Goal: Task Accomplishment & Management: Use online tool/utility

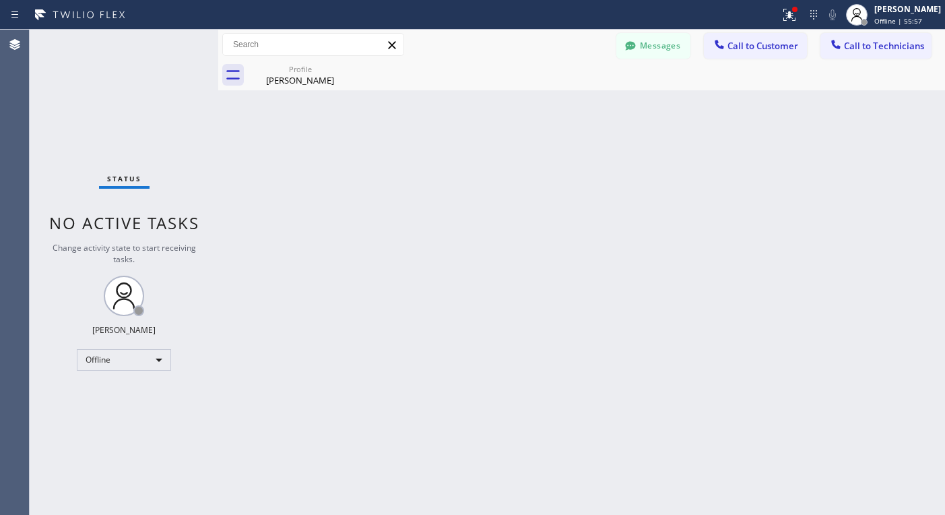
click at [822, 15] on icon at bounding box center [814, 15] width 16 height 16
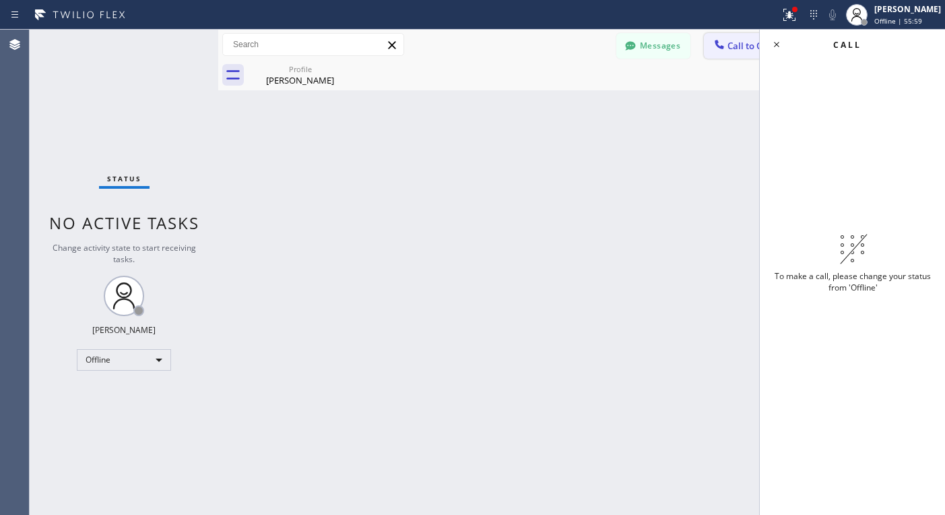
click at [735, 51] on span "Call to Customer" at bounding box center [763, 46] width 71 height 12
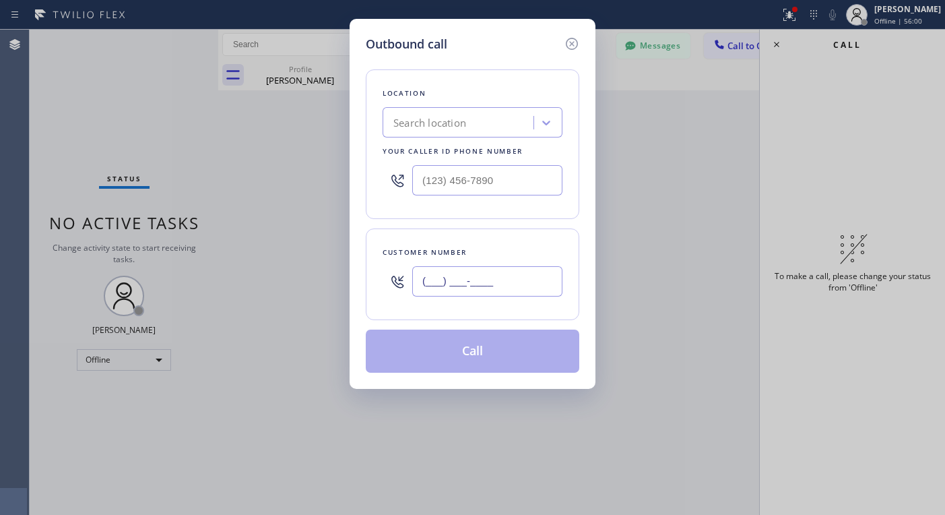
click at [453, 273] on input "(___) ___-____" at bounding box center [487, 281] width 150 height 30
paste input "602) 807-1427"
type input "[PHONE_NUMBER]"
click at [92, 360] on div "Outbound call Location Search location Your caller id phone number Customer num…" at bounding box center [472, 257] width 945 height 515
click at [575, 41] on icon at bounding box center [572, 44] width 16 height 16
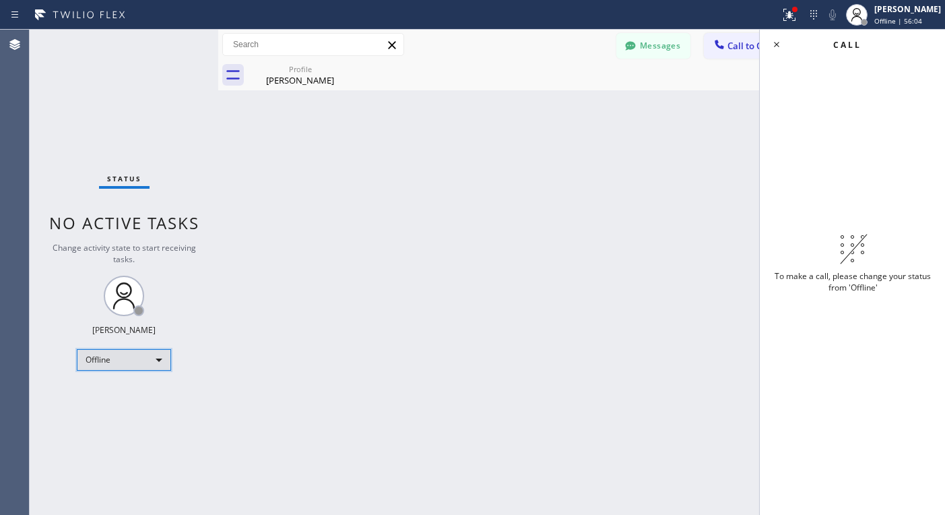
click at [156, 360] on div "Offline" at bounding box center [124, 360] width 94 height 22
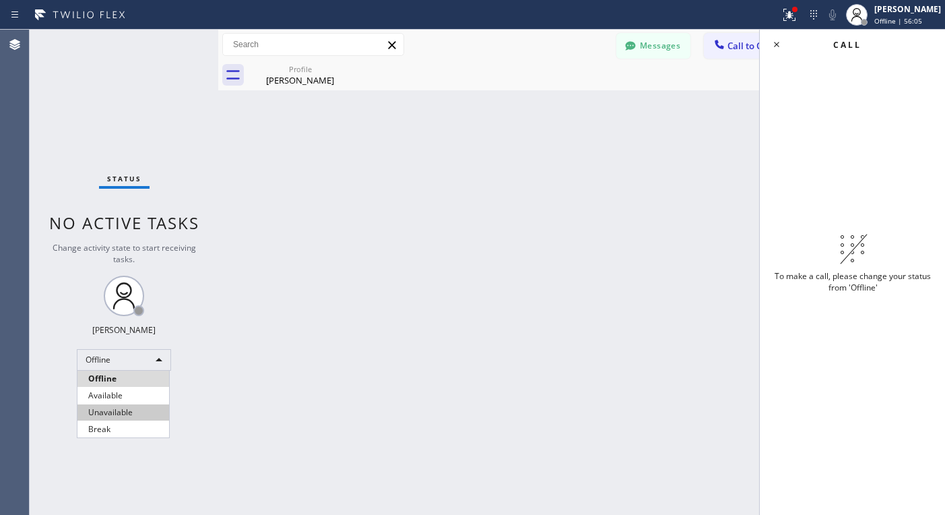
click at [110, 408] on li "Unavailable" at bounding box center [123, 412] width 92 height 16
click at [738, 46] on span "Call to Customer" at bounding box center [763, 46] width 71 height 12
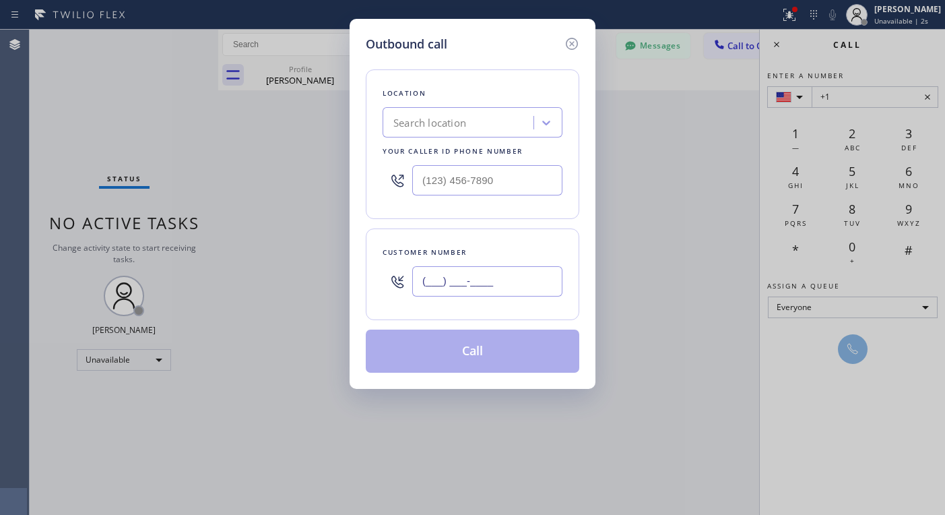
click at [489, 281] on input "(___) ___-____" at bounding box center [487, 281] width 150 height 30
paste input "602) 807-1427"
type input "[PHONE_NUMBER]"
click at [487, 124] on div "Search location" at bounding box center [460, 123] width 147 height 24
paste input "Zoom Electricians Indio"
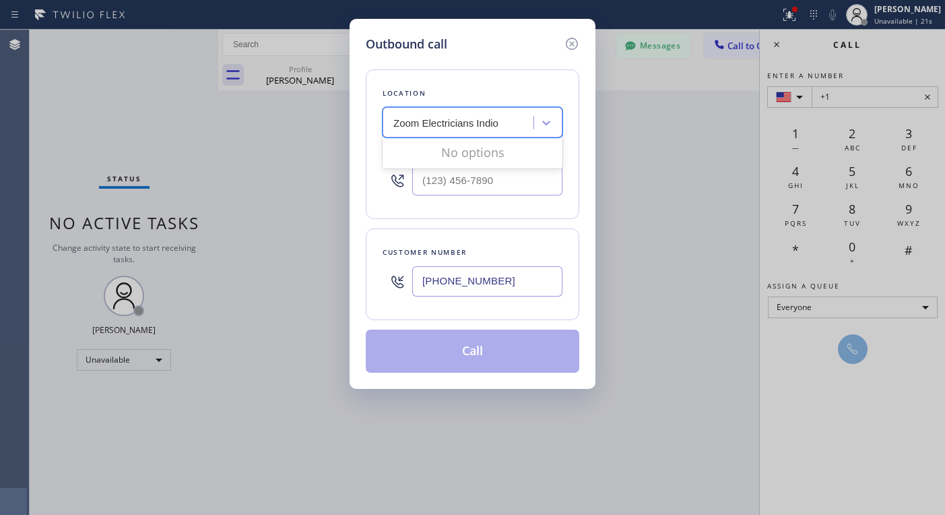
click at [418, 123] on input "Zoom Electricians Indio" at bounding box center [458, 122] width 131 height 11
type input "Zoom Electricians Indio"
click at [528, 128] on div "Search location" at bounding box center [460, 123] width 147 height 24
click at [515, 114] on div "Search location" at bounding box center [460, 123] width 147 height 24
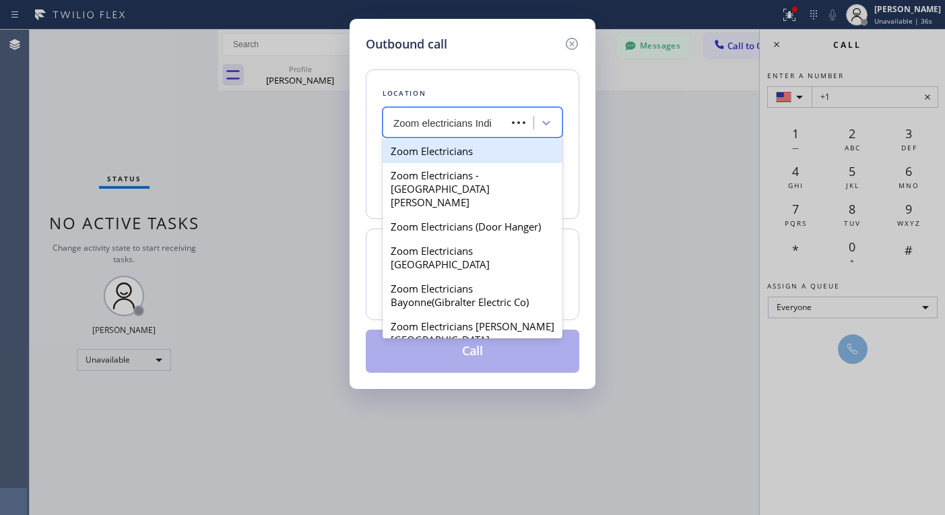
type input "Zoom electricians Indio"
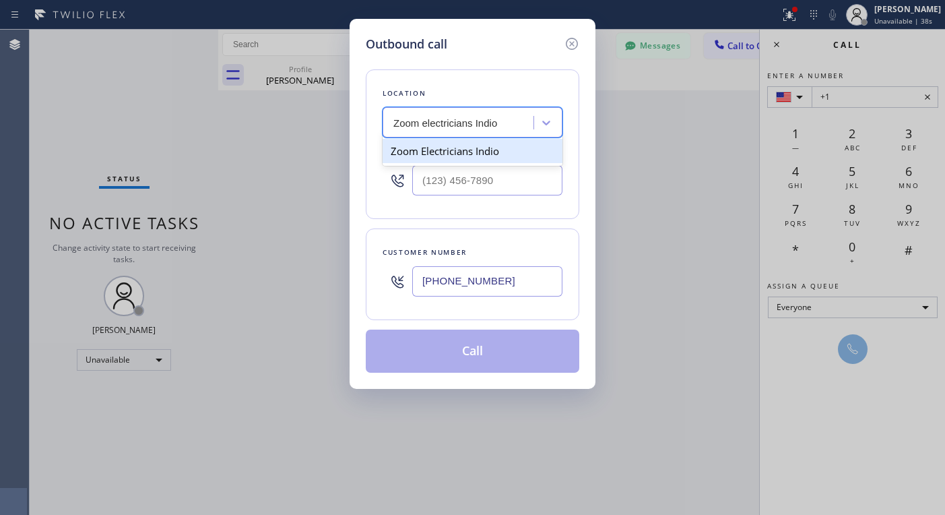
click at [488, 151] on div "Zoom Electricians Indio" at bounding box center [473, 151] width 180 height 24
type input "[PHONE_NUMBER]"
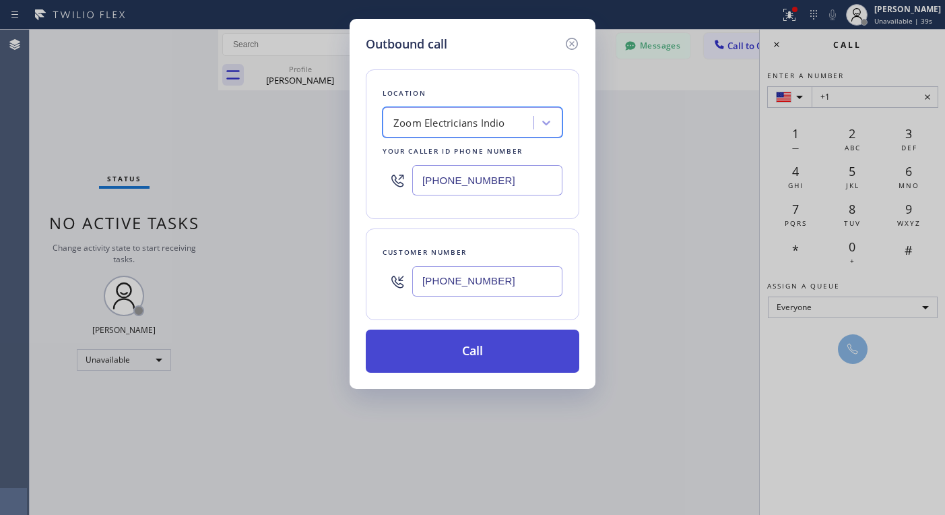
click at [492, 351] on button "Call" at bounding box center [473, 350] width 214 height 43
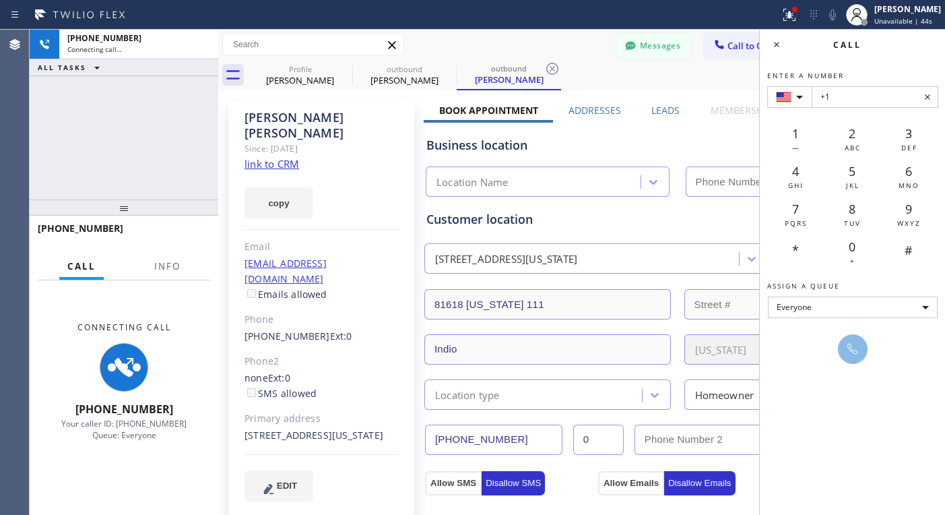
type input "[PHONE_NUMBER]"
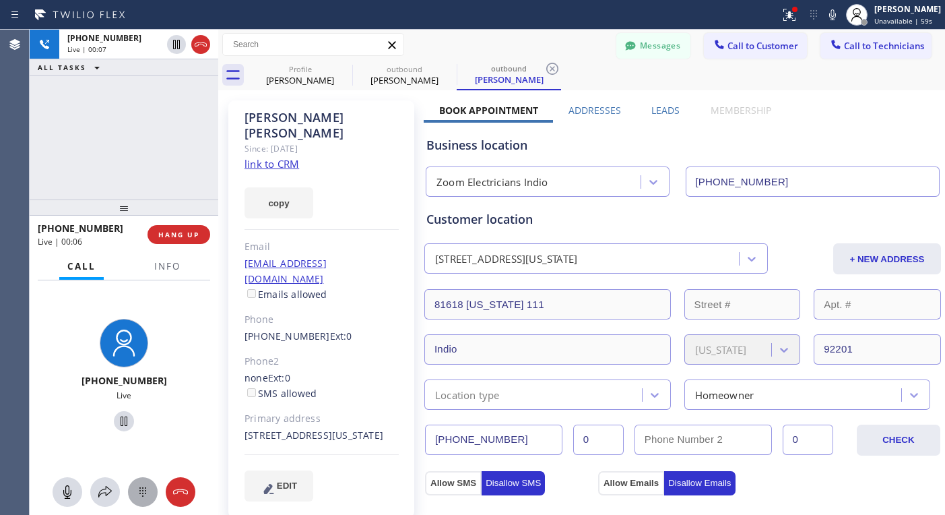
click at [143, 487] on icon at bounding box center [142, 491] width 7 height 9
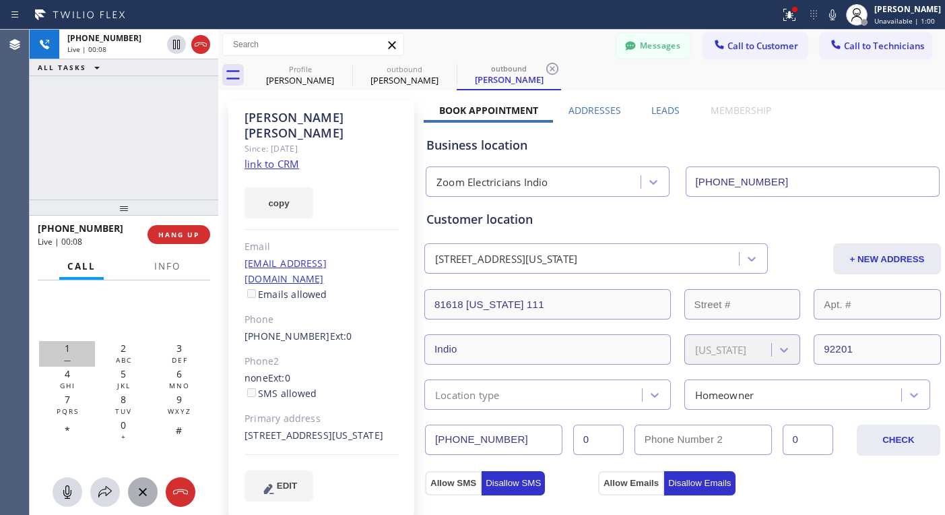
click at [75, 348] on div "1 —" at bounding box center [67, 354] width 56 height 26
click at [174, 234] on span "HANG UP" at bounding box center [178, 234] width 41 height 9
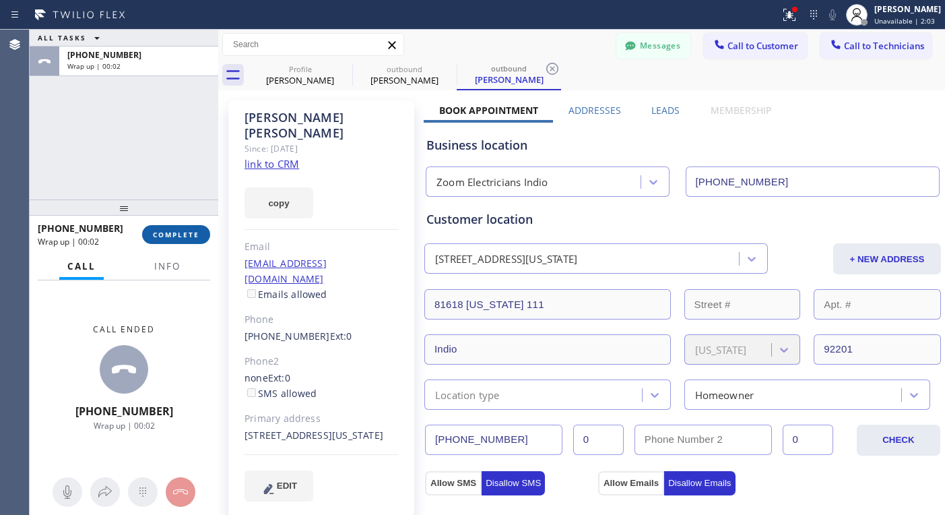
click at [183, 235] on span "COMPLETE" at bounding box center [176, 234] width 46 height 9
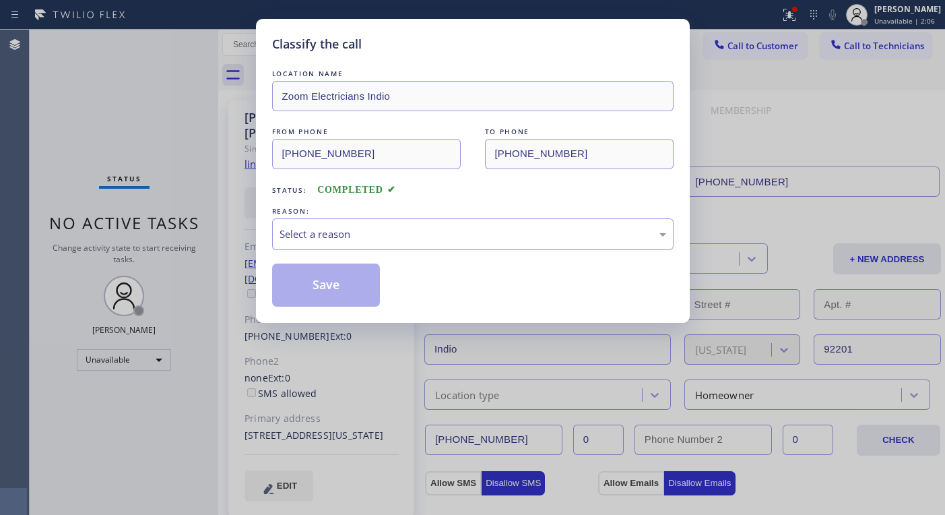
click at [488, 214] on div "REASON:" at bounding box center [472, 211] width 401 height 14
click at [500, 228] on div "Select a reason" at bounding box center [473, 233] width 387 height 15
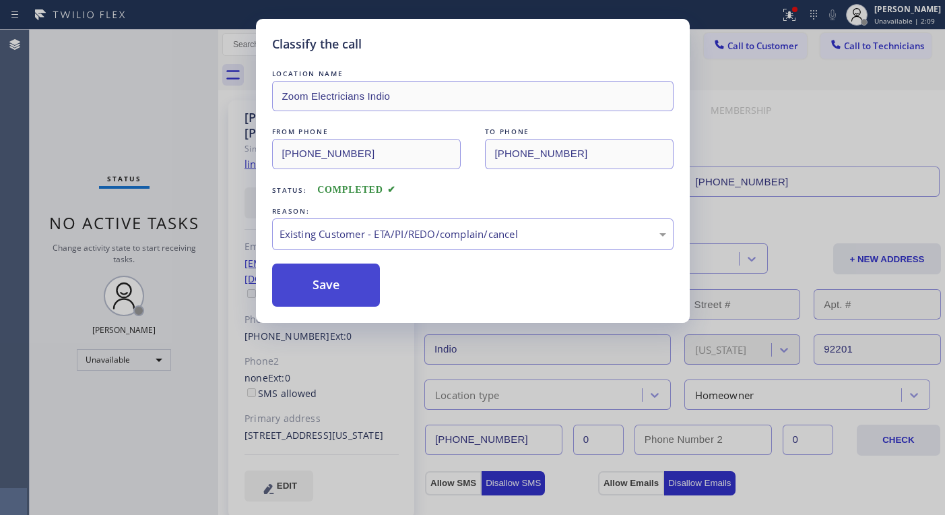
click at [352, 300] on button "Save" at bounding box center [326, 284] width 108 height 43
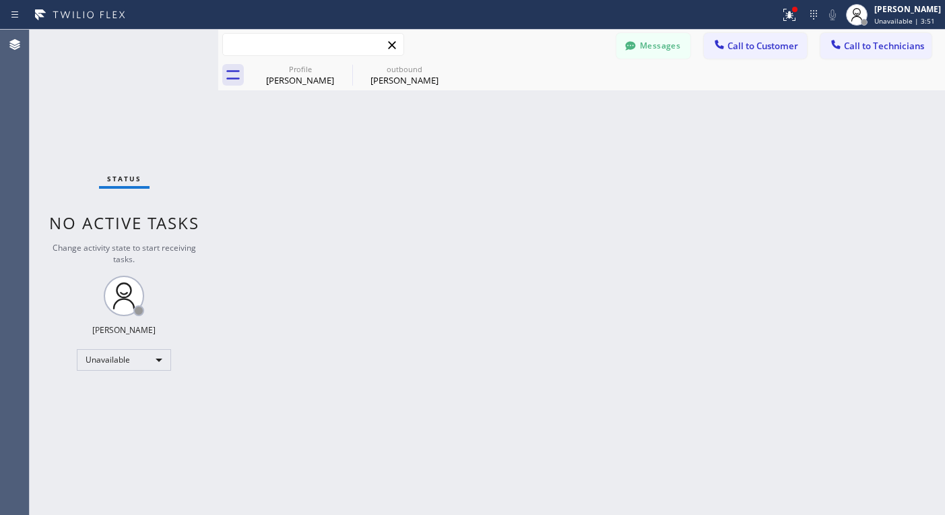
click at [343, 47] on input "text" at bounding box center [313, 45] width 181 height 22
click at [846, 44] on span "Call to Technicians" at bounding box center [884, 46] width 80 height 12
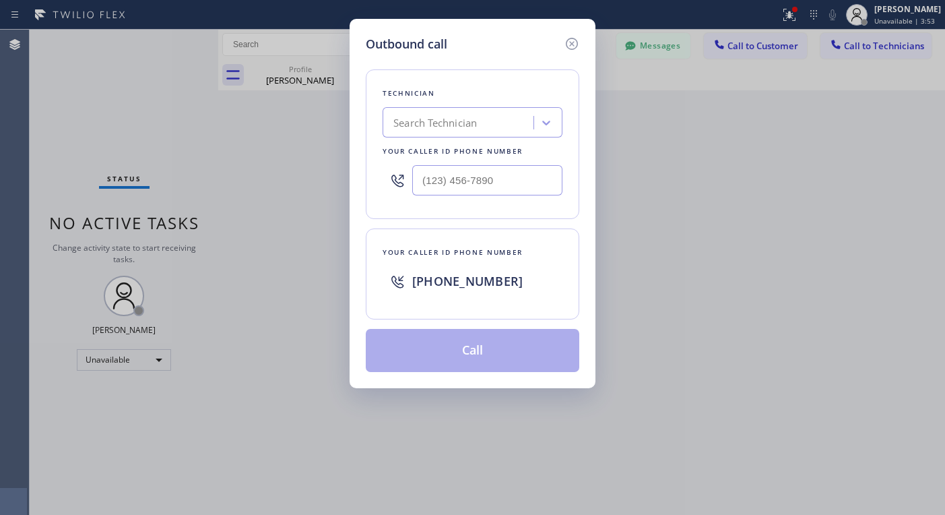
click at [504, 121] on div "Search Technician" at bounding box center [460, 123] width 147 height 24
type input "[PERSON_NAME]"
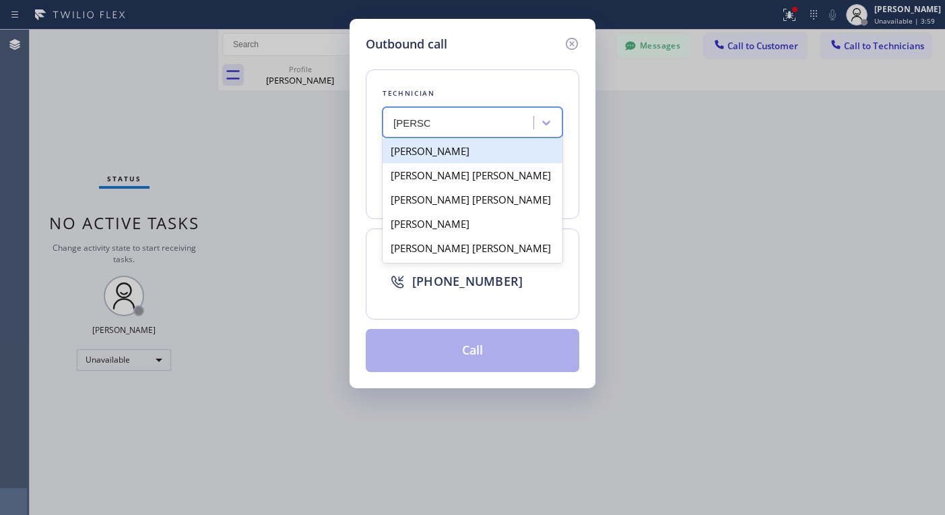
click at [489, 150] on div "[PERSON_NAME]" at bounding box center [473, 151] width 180 height 24
type input "[PHONE_NUMBER]"
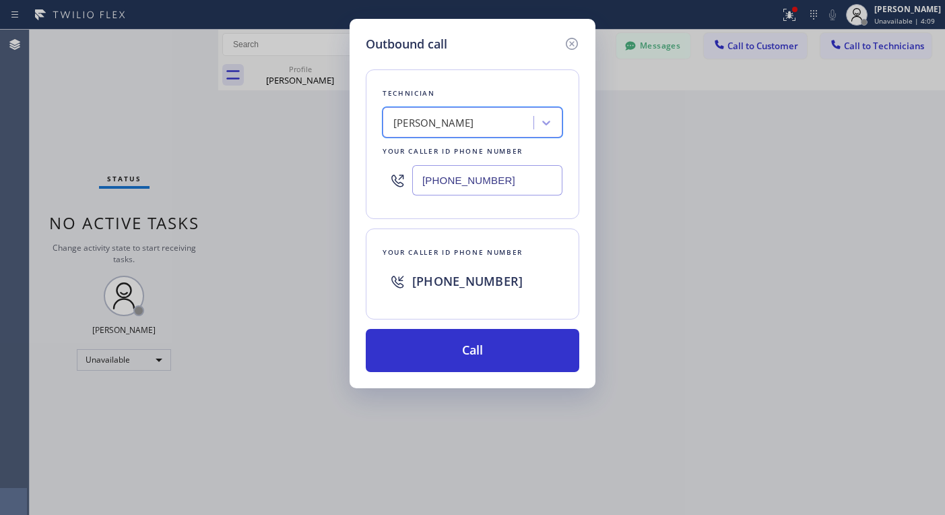
click at [514, 278] on div "[PHONE_NUMBER]" at bounding box center [487, 281] width 150 height 24
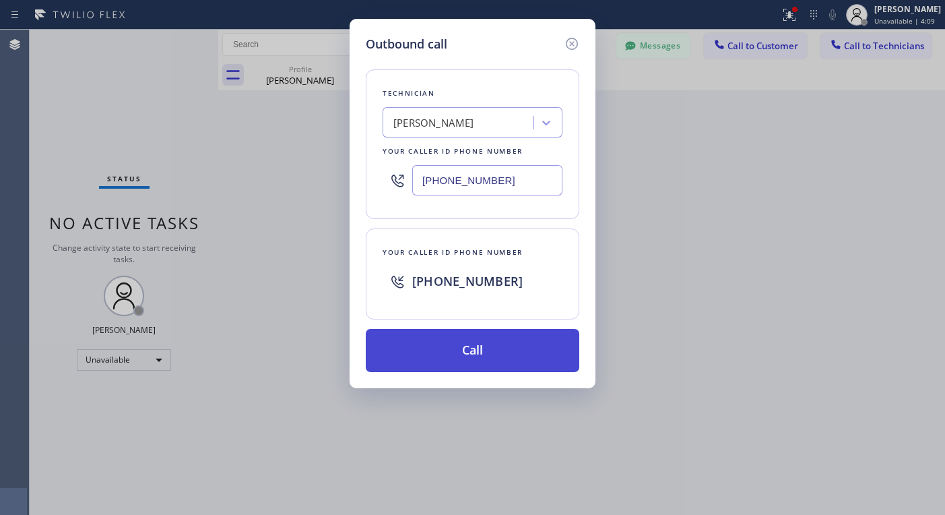
click at [503, 347] on button "Call" at bounding box center [473, 350] width 214 height 43
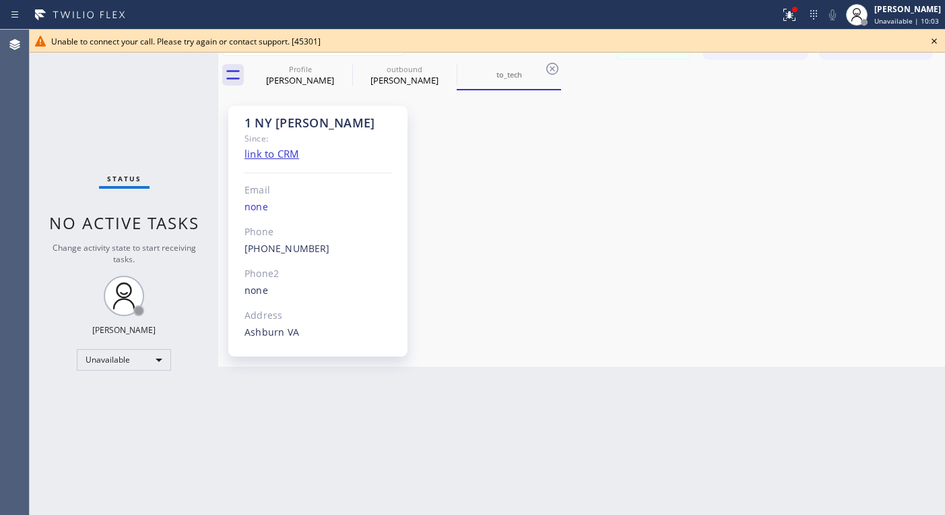
click at [931, 40] on icon at bounding box center [934, 41] width 16 height 16
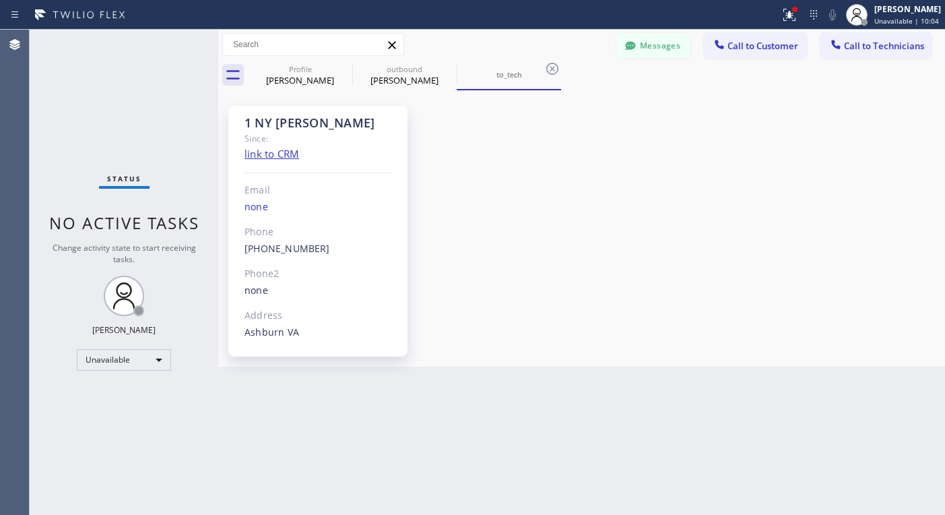
click at [773, 40] on span "Call to Customer" at bounding box center [763, 46] width 71 height 12
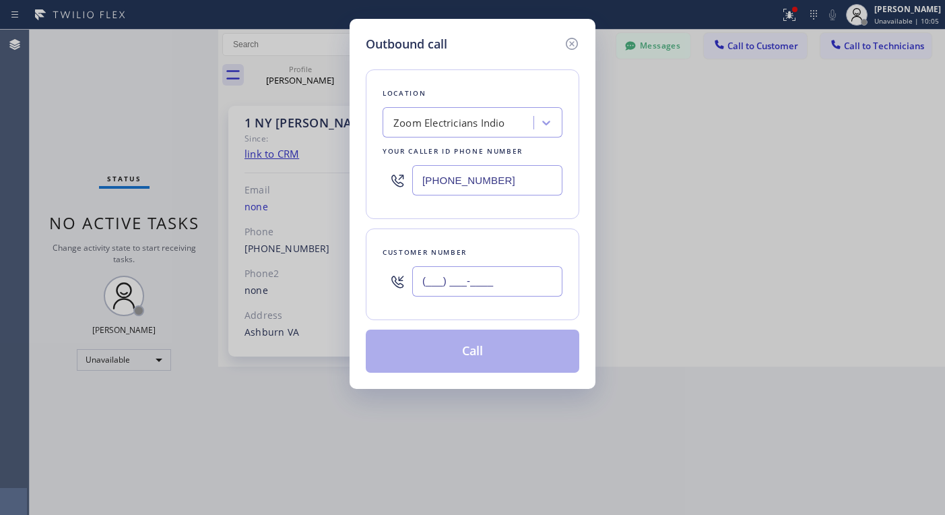
click at [452, 281] on input "(___) ___-____" at bounding box center [487, 281] width 150 height 30
paste input "941) 544-4191"
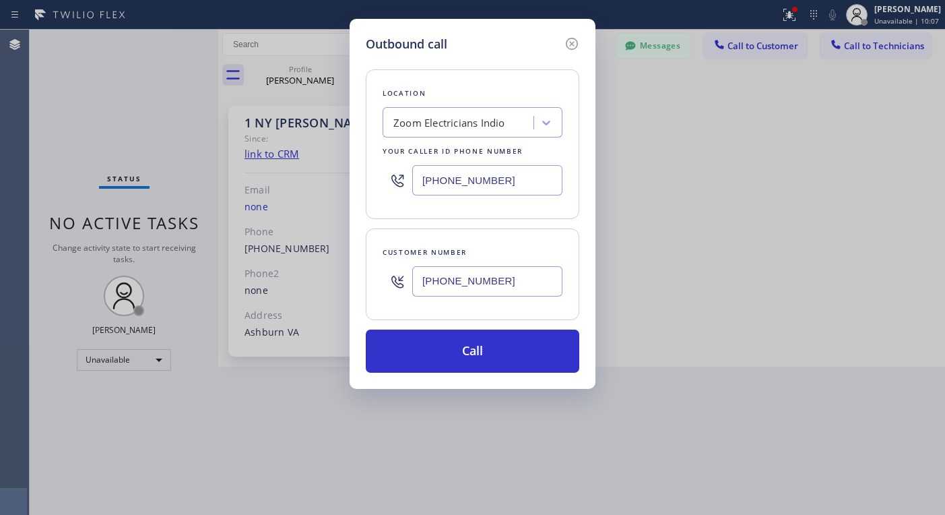
type input "[PHONE_NUMBER]"
click at [424, 136] on div "Zoom Electricians Indio" at bounding box center [473, 122] width 180 height 30
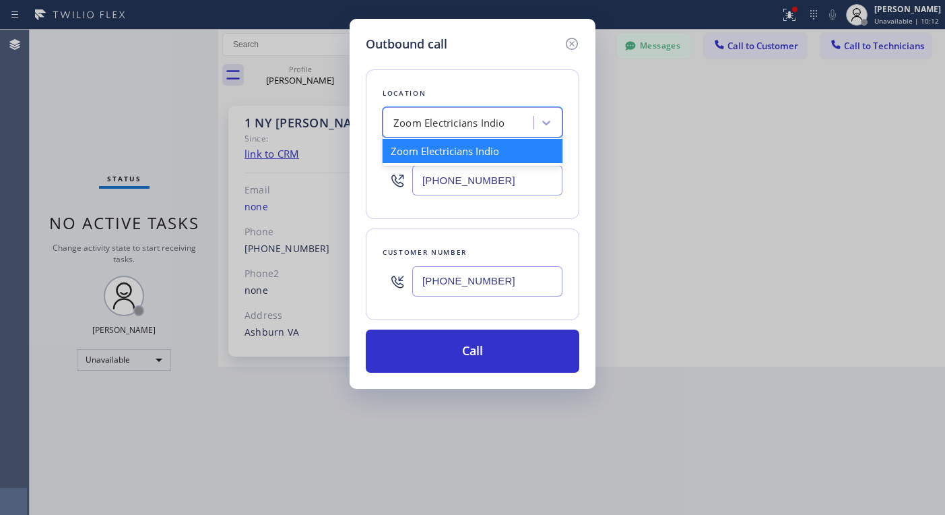
click at [458, 125] on div "Zoom Electricians Indio" at bounding box center [449, 122] width 112 height 15
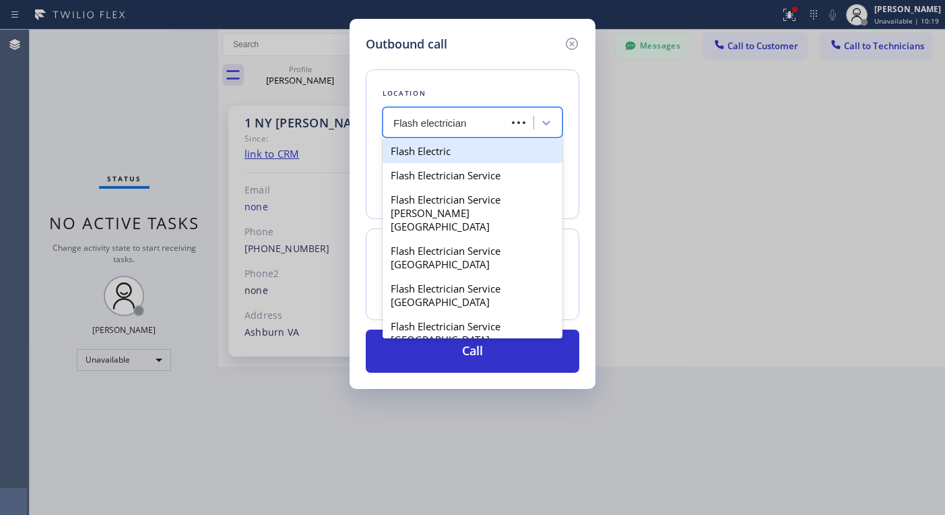
type input "Flash electrician"
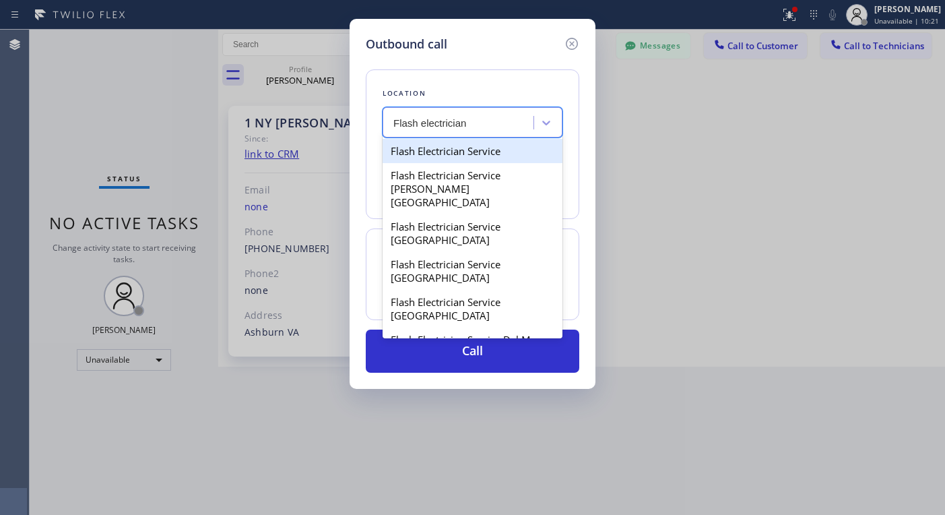
click at [457, 152] on div "Flash Electrician Service" at bounding box center [473, 151] width 180 height 24
type input "[PHONE_NUMBER]"
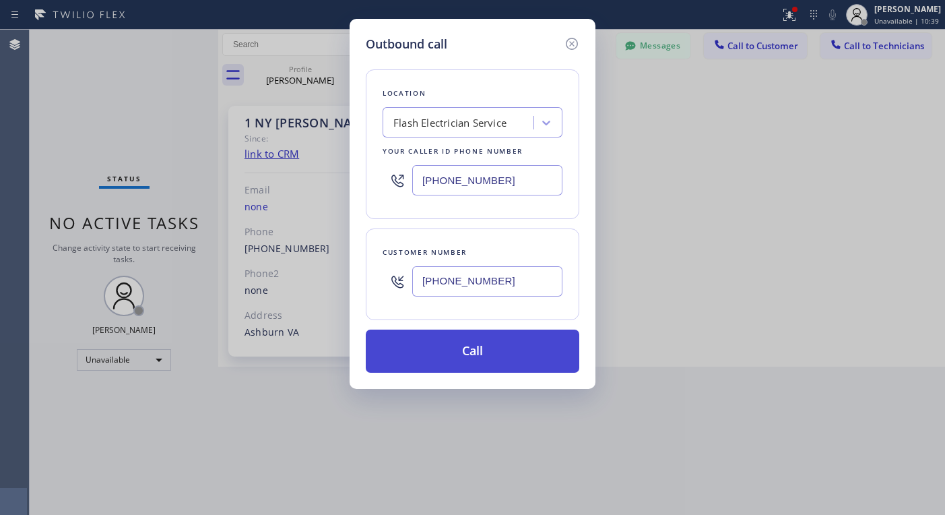
click at [482, 350] on button "Call" at bounding box center [473, 350] width 214 height 43
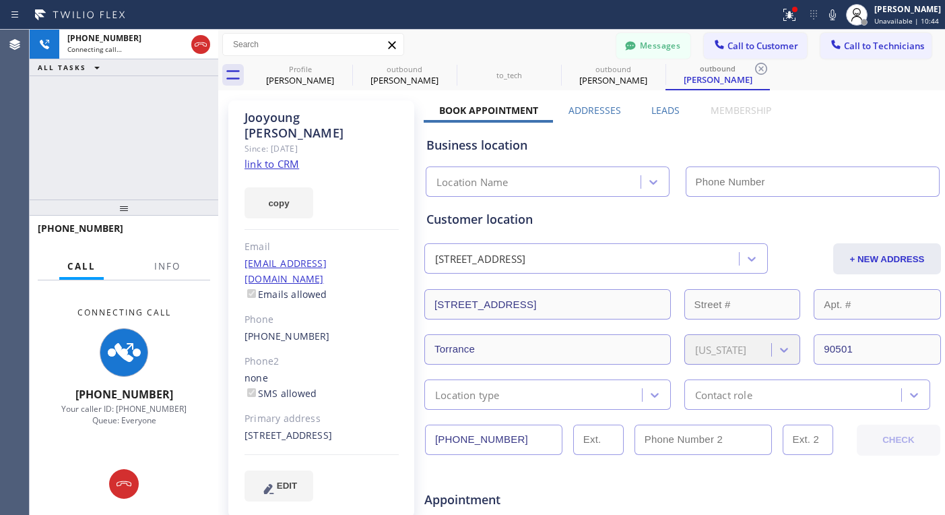
type input "[PHONE_NUMBER]"
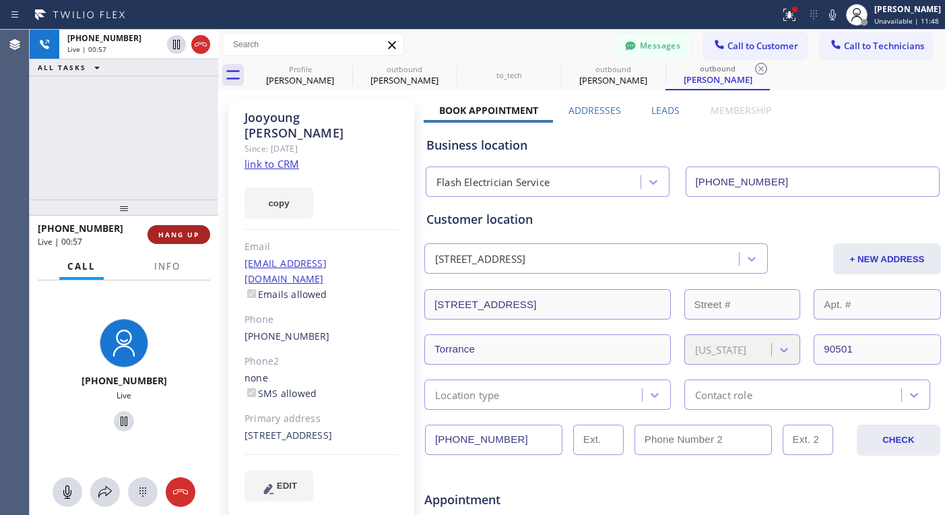
click at [189, 230] on span "HANG UP" at bounding box center [178, 234] width 41 height 9
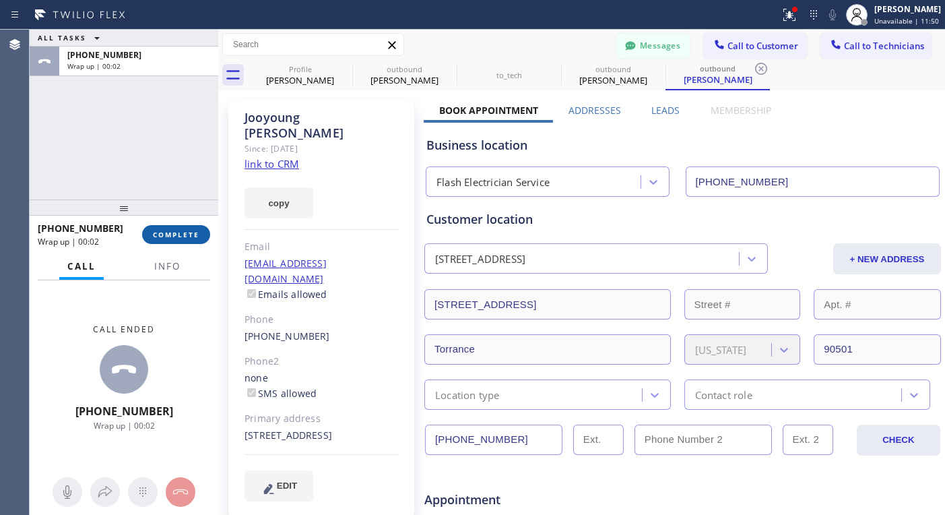
click at [177, 234] on span "COMPLETE" at bounding box center [176, 234] width 46 height 9
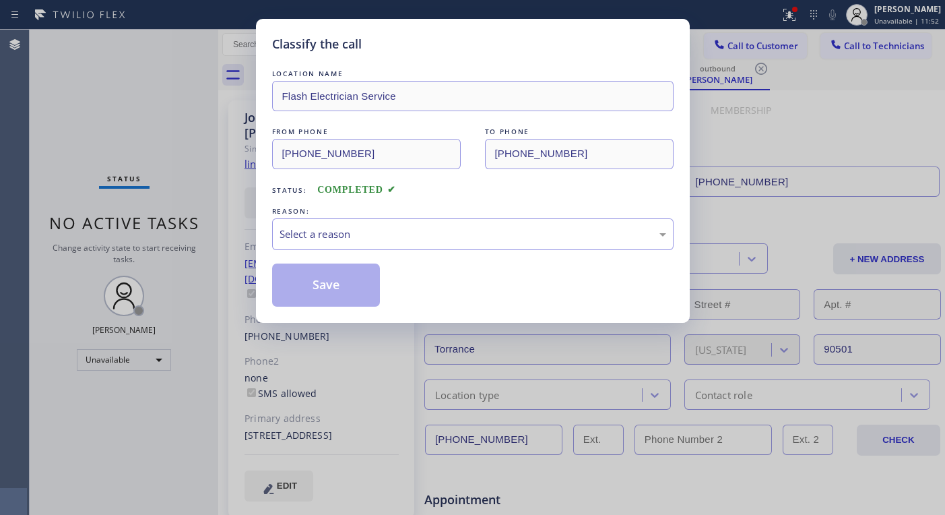
click at [474, 251] on div "LOCATION NAME Flash Electrician Service FROM PHONE [PHONE_NUMBER] TO PHONE [PHO…" at bounding box center [472, 187] width 401 height 240
click at [473, 240] on div "Select a reason" at bounding box center [473, 233] width 387 height 15
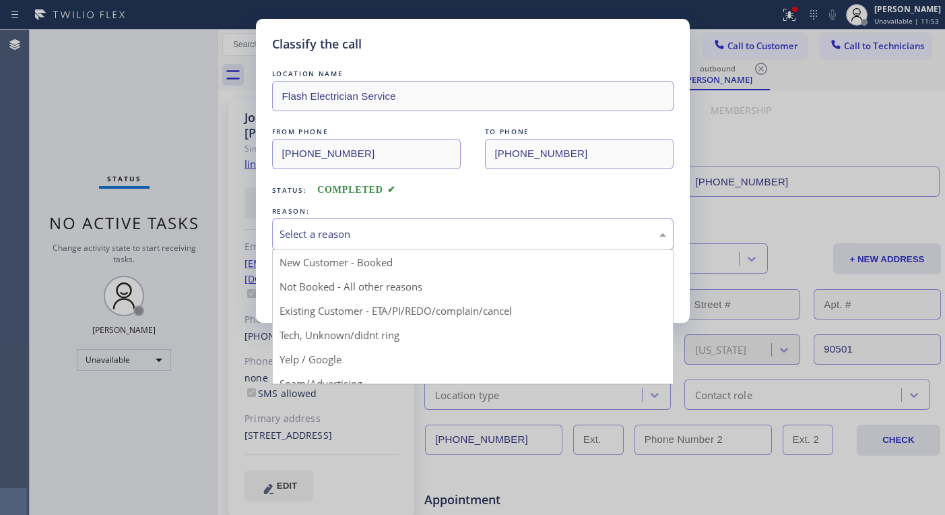
drag, startPoint x: 404, startPoint y: 315, endPoint x: 396, endPoint y: 315, distance: 8.1
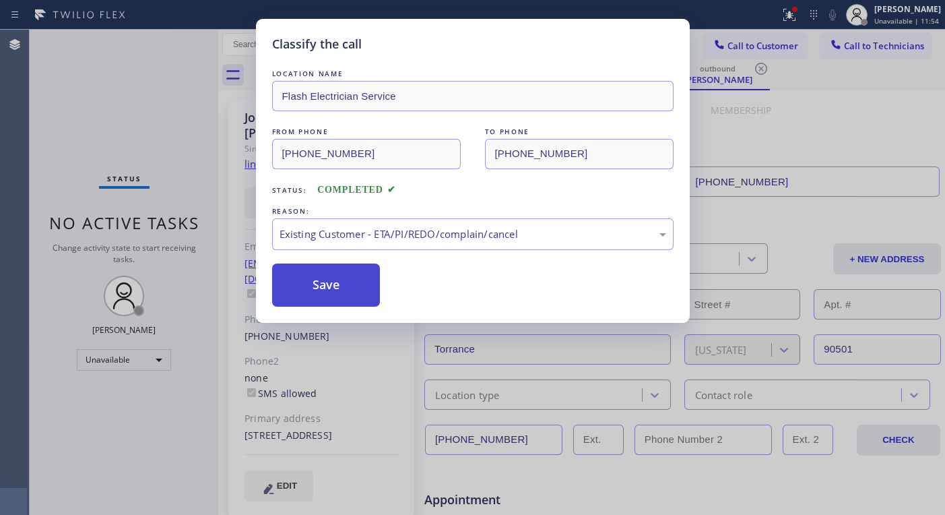
click at [327, 290] on button "Save" at bounding box center [326, 284] width 108 height 43
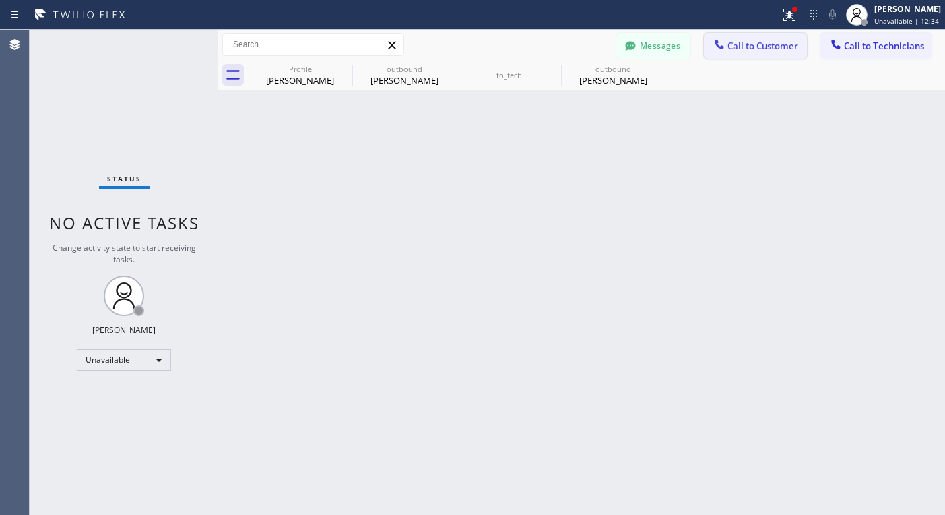
click at [776, 43] on span "Call to Customer" at bounding box center [763, 46] width 71 height 12
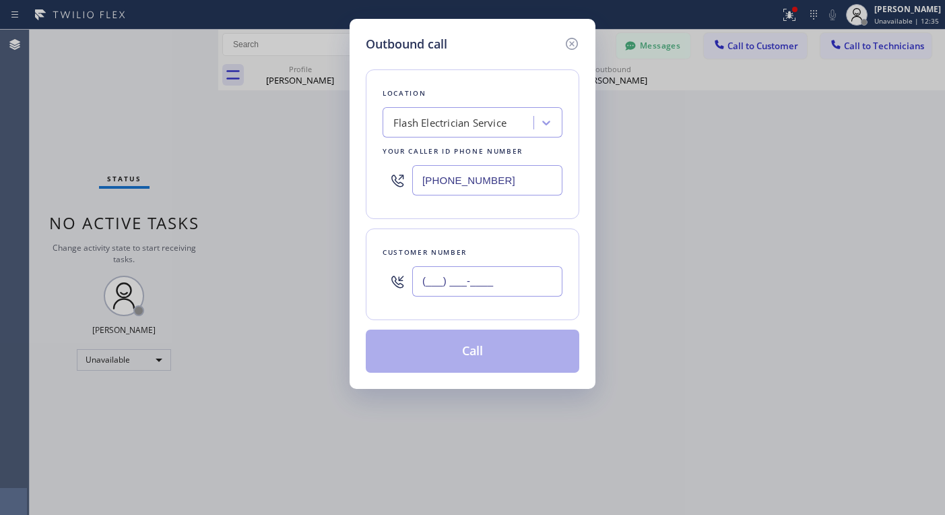
click at [536, 280] on input "(___) ___-____" at bounding box center [487, 281] width 150 height 30
paste input "646) 407-0648"
type input "[PHONE_NUMBER]"
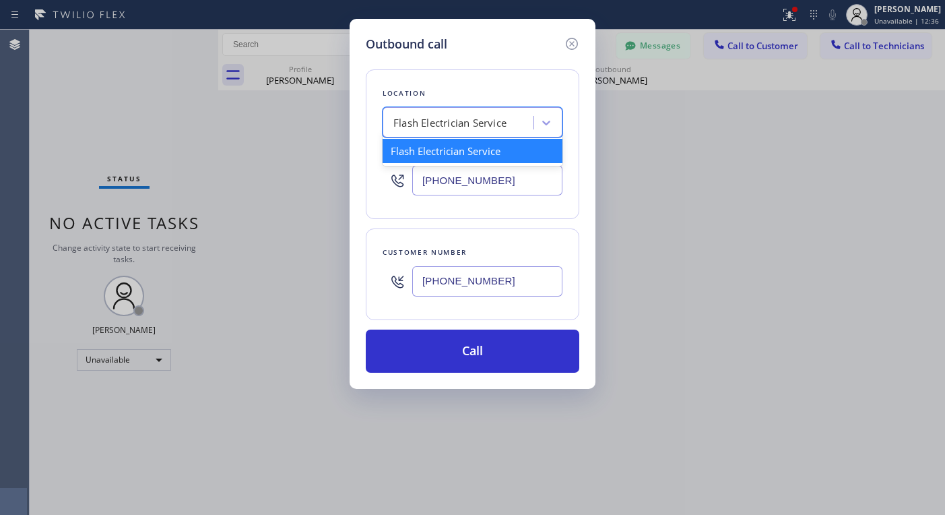
click at [468, 134] on div "Flash Electrician Service" at bounding box center [460, 123] width 147 height 24
click at [474, 123] on div "Flash Electrician Service" at bounding box center [449, 122] width 113 height 15
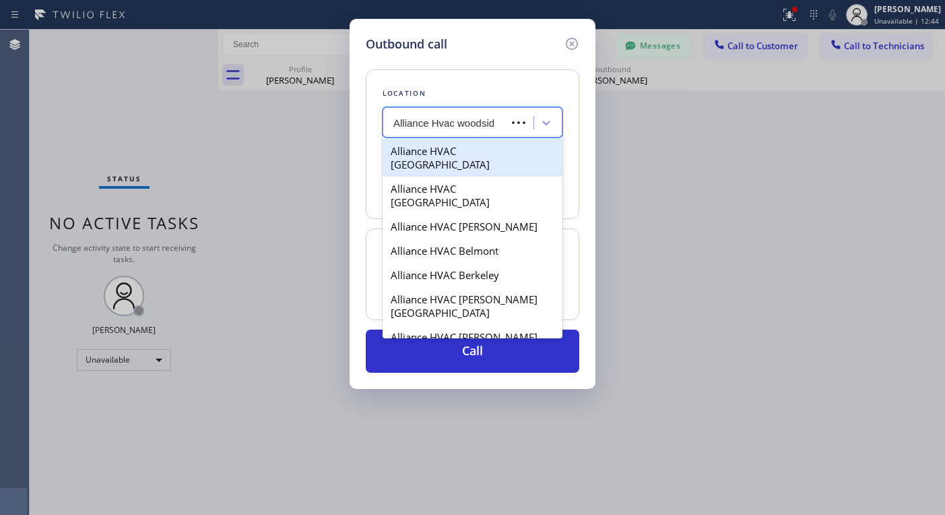
type input "Alliance Hvac woodside"
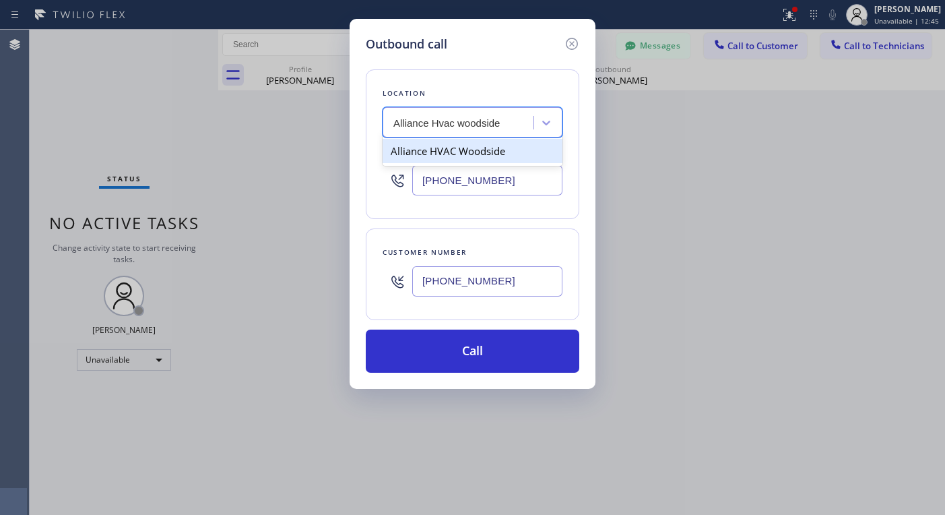
click at [483, 152] on div "Alliance HVAC Woodside" at bounding box center [473, 151] width 180 height 24
type input "[PHONE_NUMBER]"
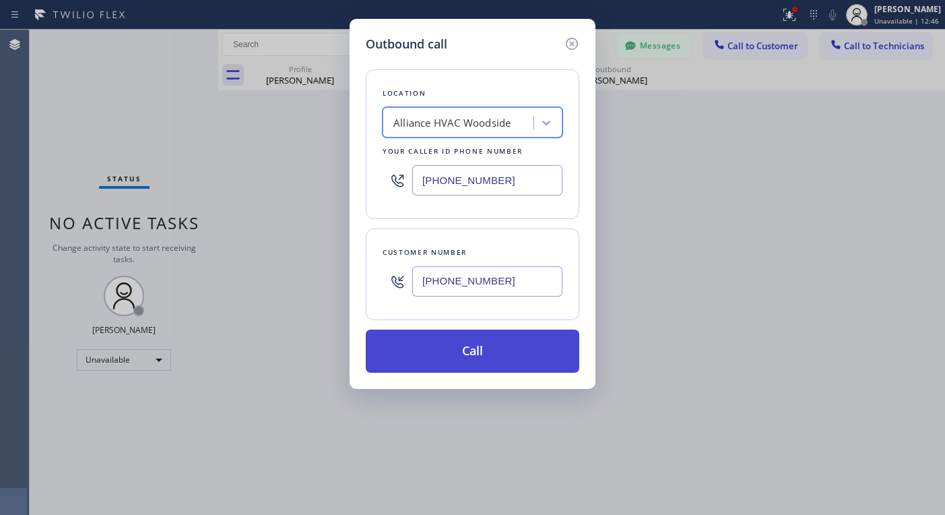
click at [529, 345] on button "Call" at bounding box center [473, 350] width 214 height 43
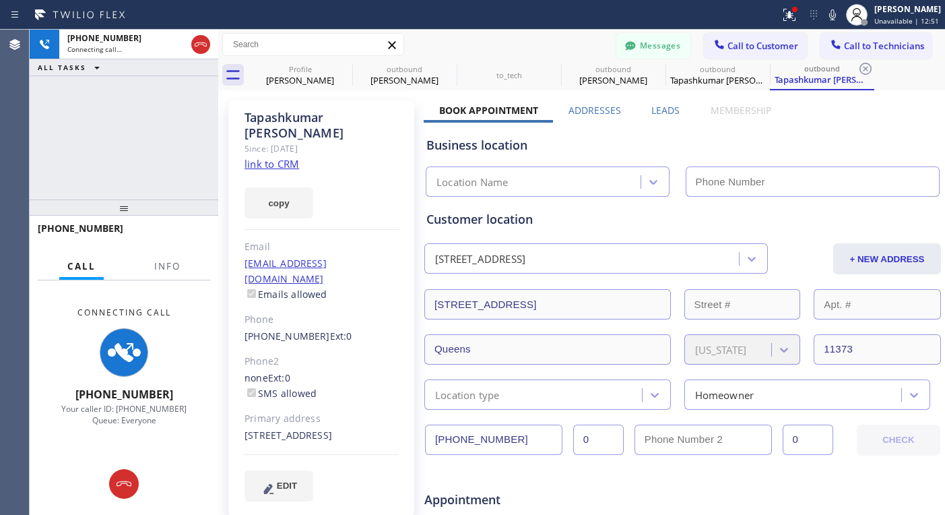
type input "[PHONE_NUMBER]"
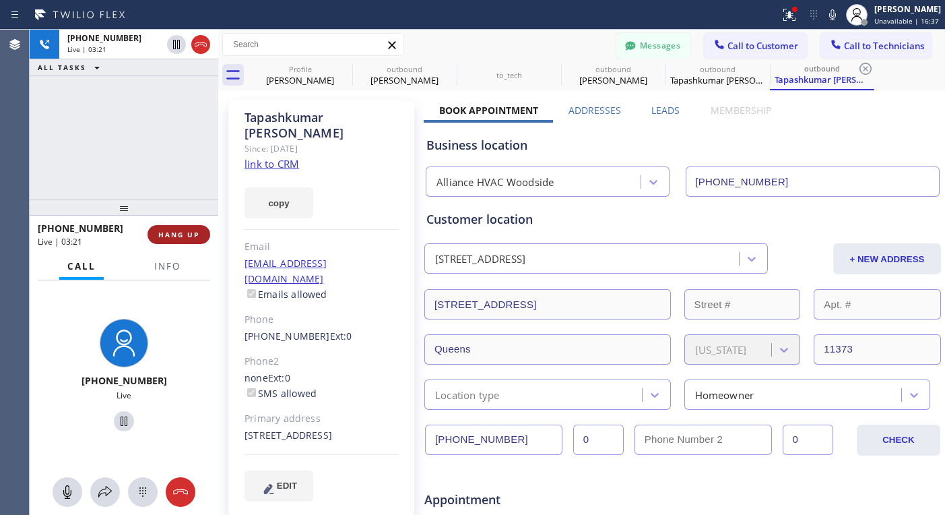
click at [183, 230] on span "HANG UP" at bounding box center [178, 234] width 41 height 9
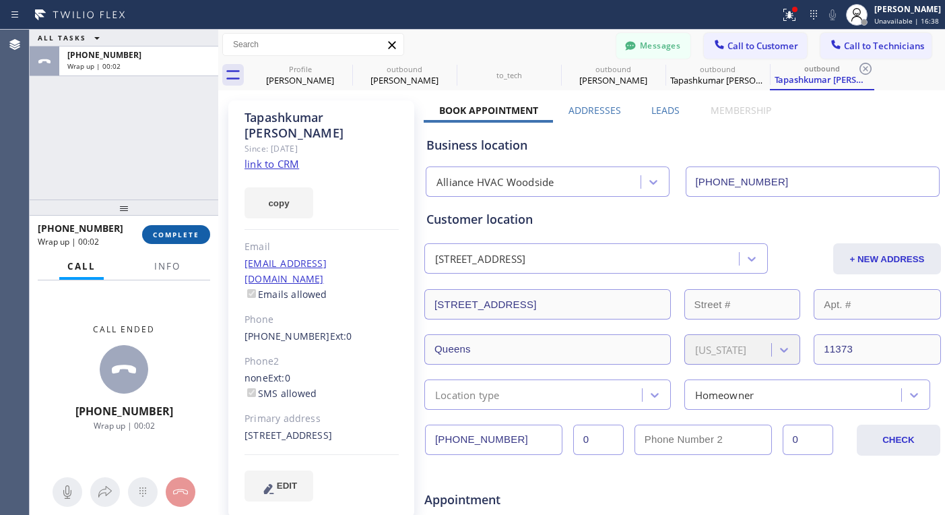
drag, startPoint x: 195, startPoint y: 236, endPoint x: 204, endPoint y: 237, distance: 9.5
click at [195, 236] on span "COMPLETE" at bounding box center [176, 234] width 46 height 9
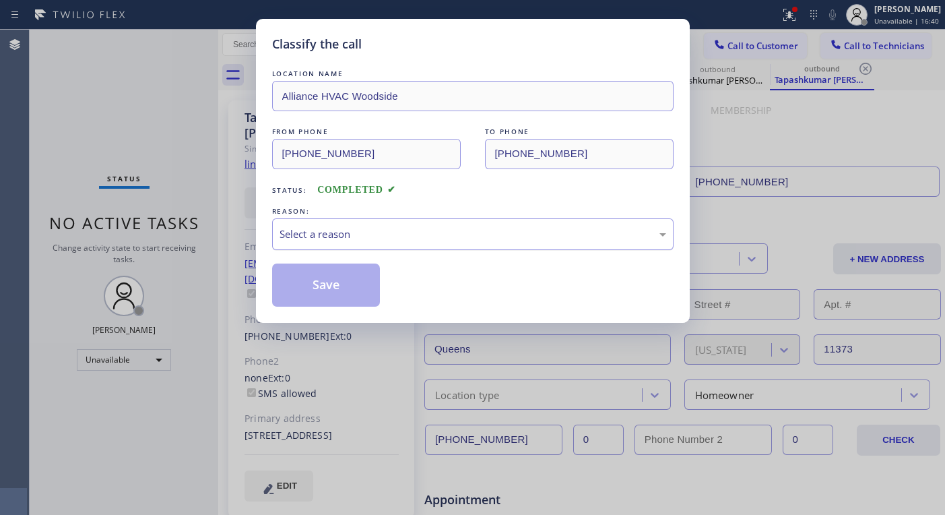
click at [387, 231] on div "Select a reason" at bounding box center [473, 233] width 387 height 15
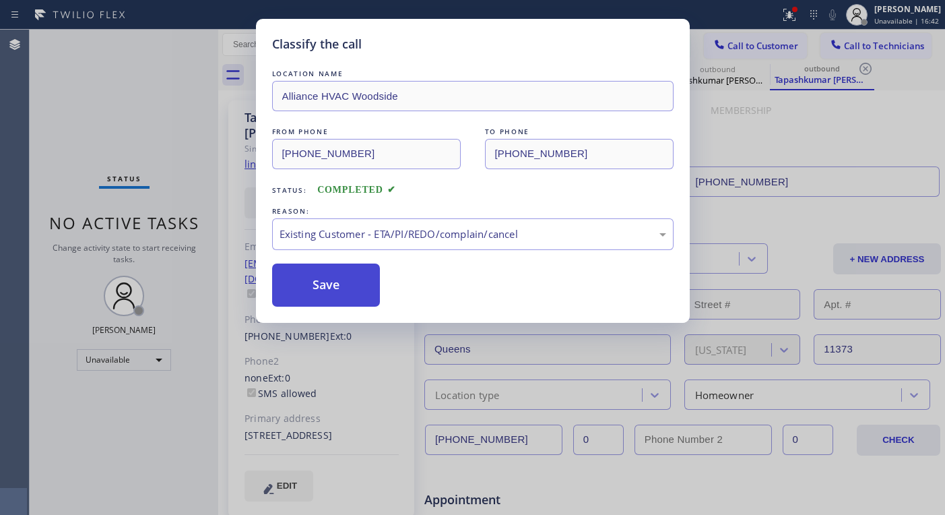
click at [329, 290] on button "Save" at bounding box center [326, 284] width 108 height 43
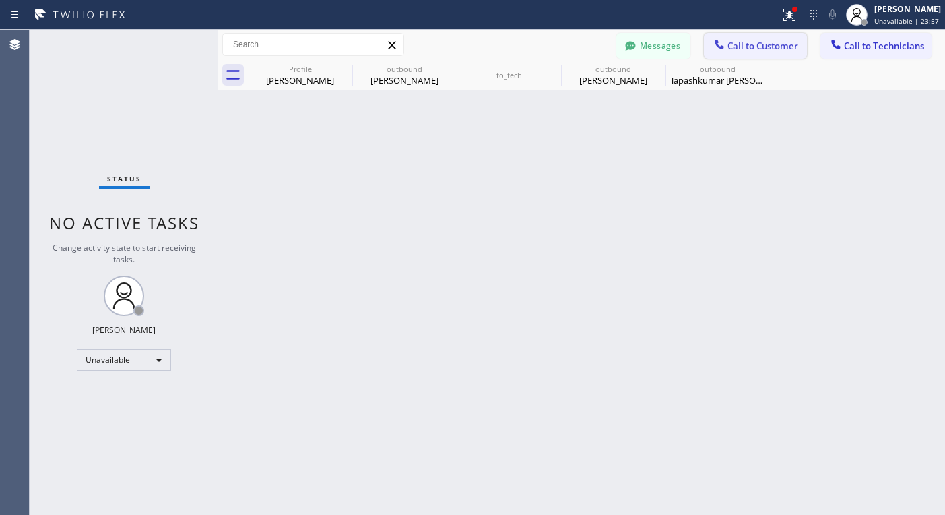
click at [792, 41] on span "Call to Customer" at bounding box center [763, 46] width 71 height 12
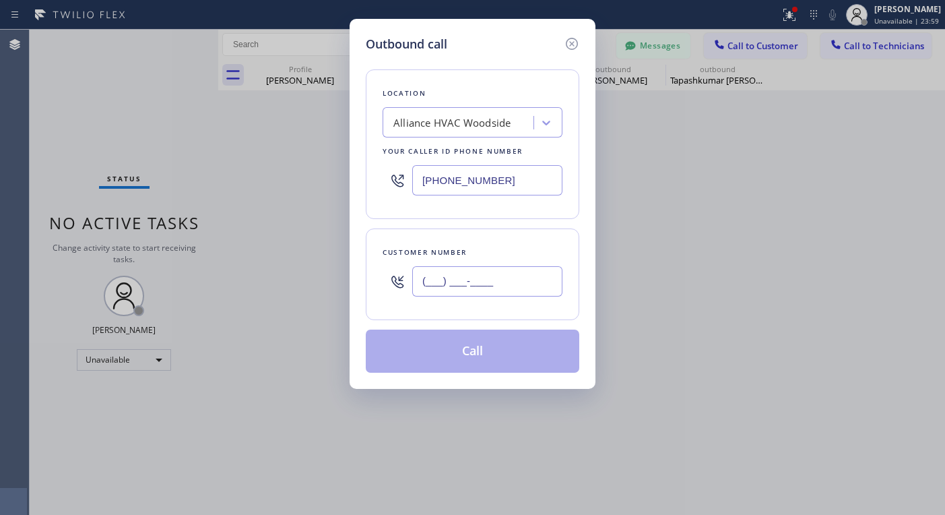
click at [470, 290] on input "(___) ___-____" at bounding box center [487, 281] width 150 height 30
paste input "646) 407-0648"
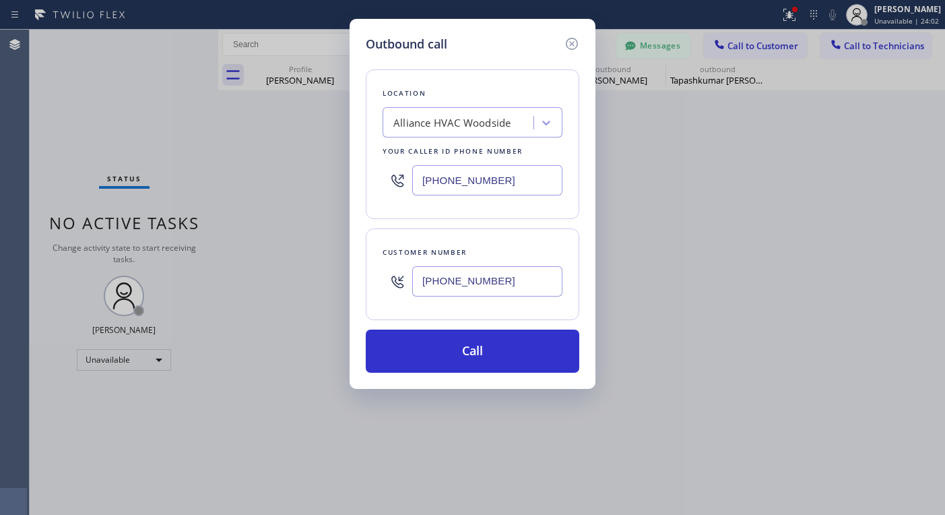
type input "[PHONE_NUMBER]"
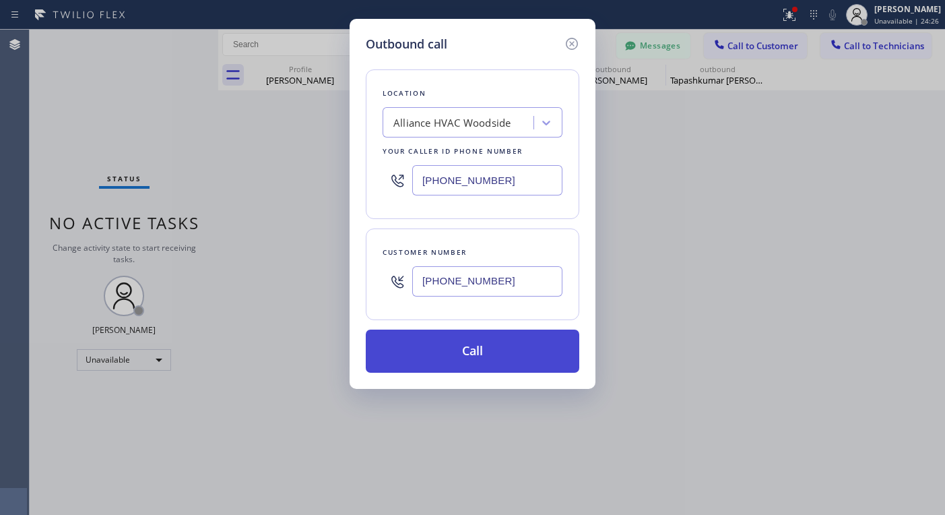
click at [473, 356] on button "Call" at bounding box center [473, 350] width 214 height 43
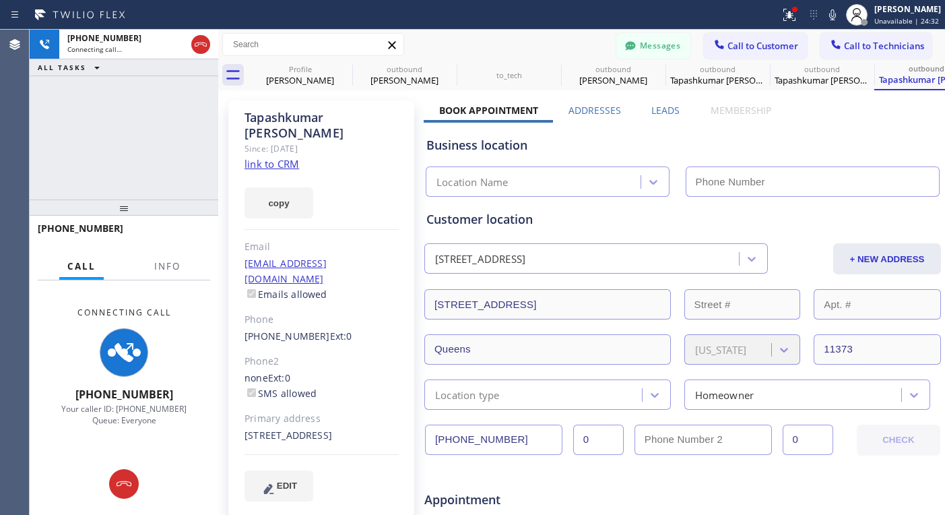
type input "[PHONE_NUMBER]"
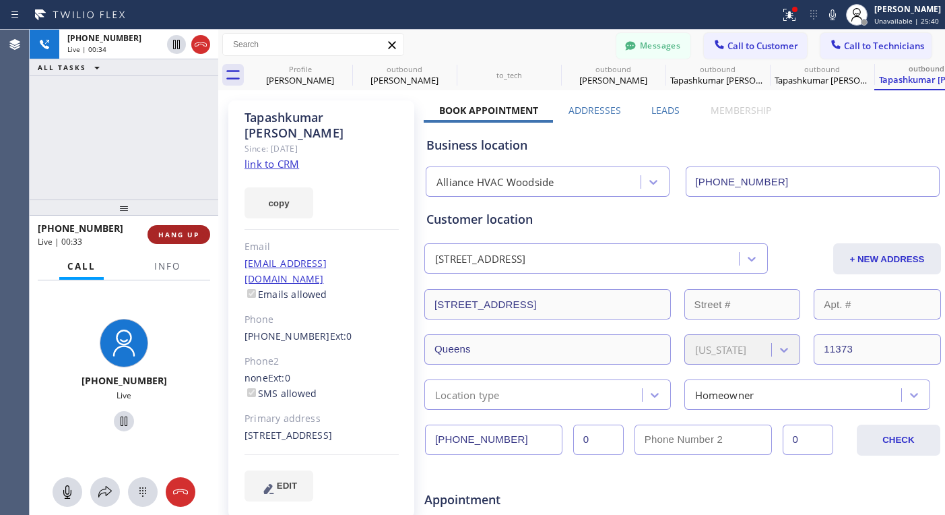
click at [191, 233] on span "HANG UP" at bounding box center [178, 234] width 41 height 9
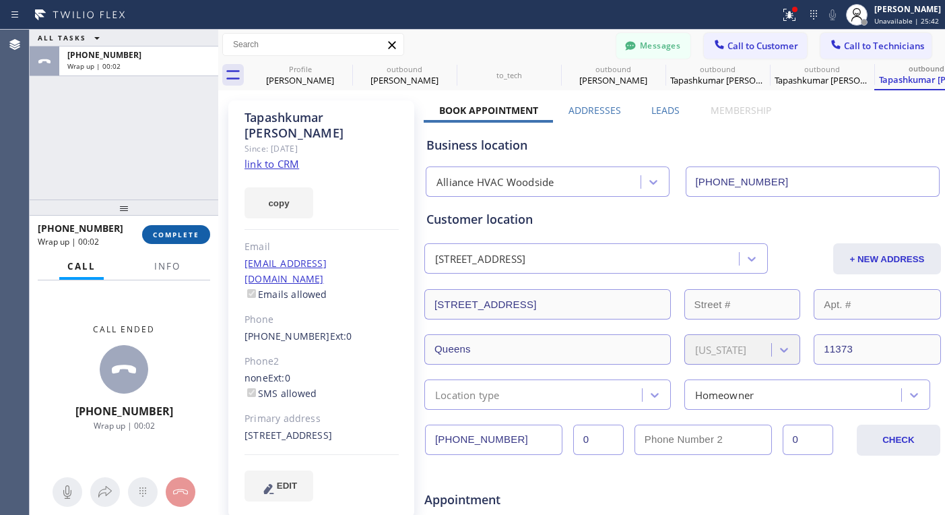
click at [172, 235] on span "COMPLETE" at bounding box center [176, 234] width 46 height 9
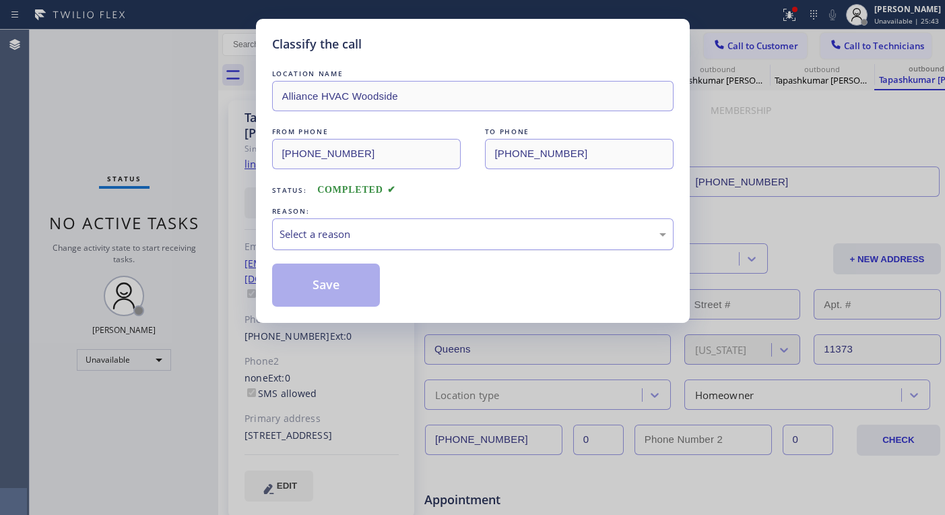
click at [348, 247] on div "Select a reason" at bounding box center [472, 234] width 401 height 32
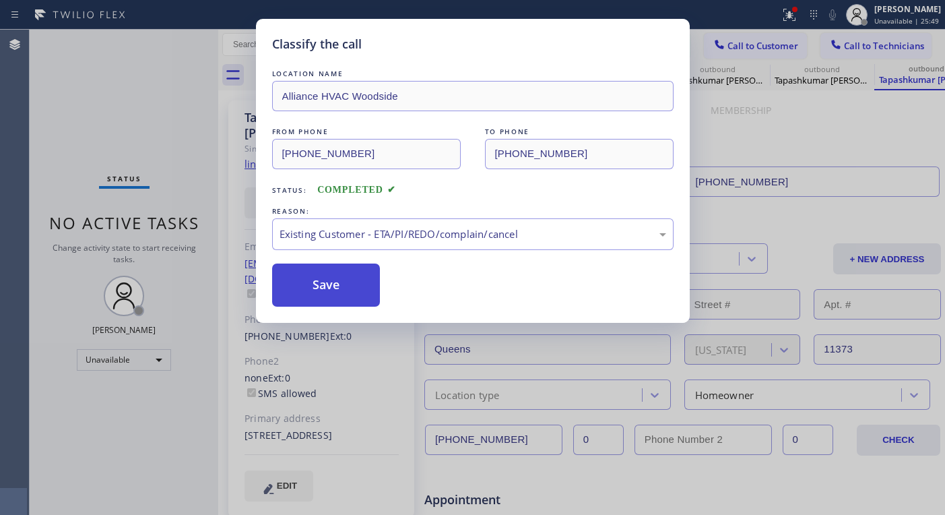
click at [364, 292] on button "Save" at bounding box center [326, 284] width 108 height 43
